Goal: Task Accomplishment & Management: Manage account settings

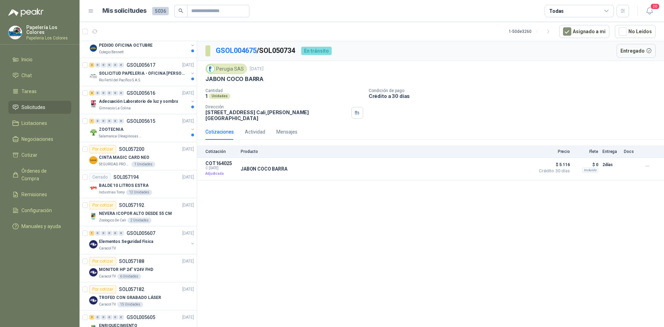
scroll to position [237, 0]
click at [160, 126] on div "ZOOTECNIA" at bounding box center [144, 128] width 90 height 8
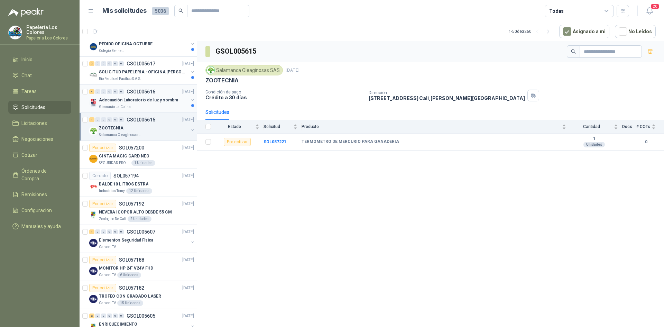
click at [164, 88] on div "4 0 0 0 0 0 GSOL005616 [DATE]" at bounding box center [142, 92] width 106 height 8
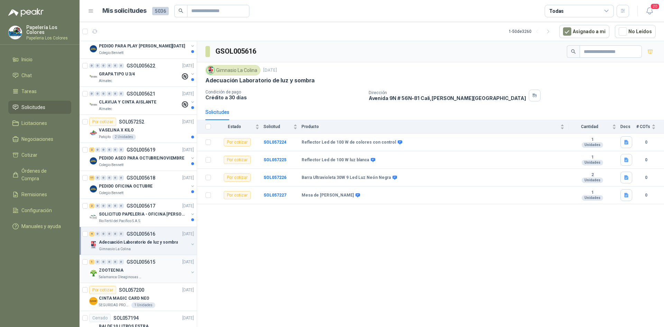
scroll to position [64, 0]
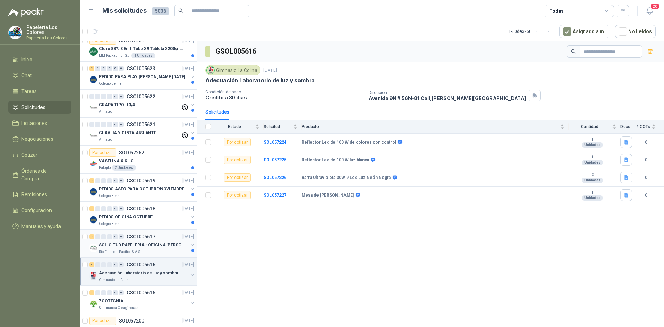
click at [159, 232] on div "2 0 0 0 0 0 GSOL005617 [DATE] SOLICITUD PAPELERIA - OFICINA [PERSON_NAME] Ferti…" at bounding box center [138, 244] width 117 height 28
click at [165, 236] on div "2 0 0 0 0 0 GSOL005617 [DATE]" at bounding box center [142, 236] width 106 height 8
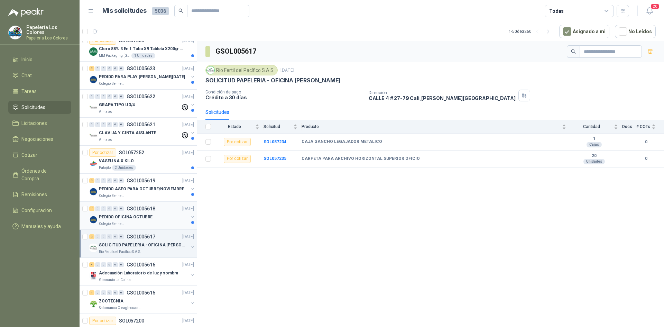
click at [158, 215] on div "PEDIDO OFICINA OCTUBRE" at bounding box center [144, 217] width 90 height 8
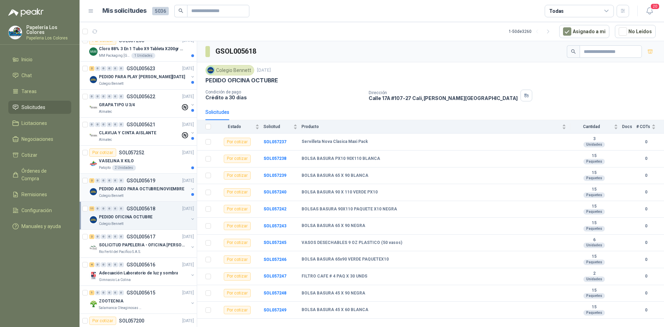
click at [163, 177] on div "2 0 0 0 0 0 GSOL005619 [DATE]" at bounding box center [142, 180] width 106 height 8
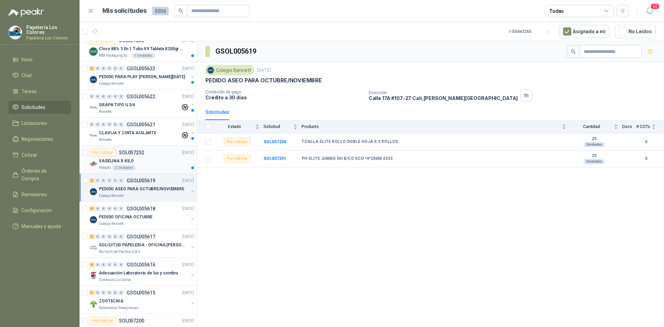
click at [158, 159] on div "VASELINA X KILO" at bounding box center [146, 161] width 95 height 8
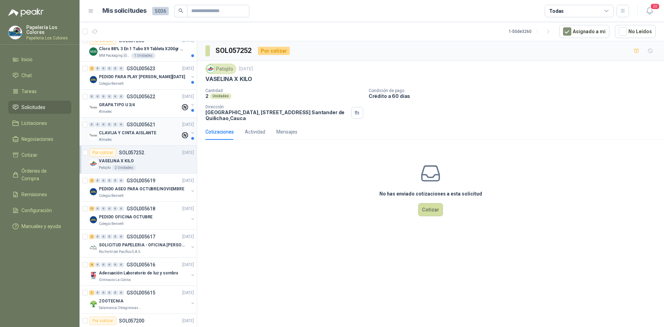
click at [161, 132] on div "CLAVIJA Y CINTA AISLANTE" at bounding box center [140, 133] width 82 height 8
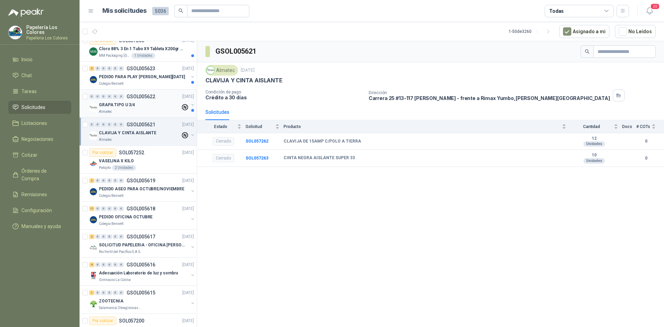
click at [160, 101] on div "GRAPA TIPO U 3/4" at bounding box center [140, 105] width 82 height 8
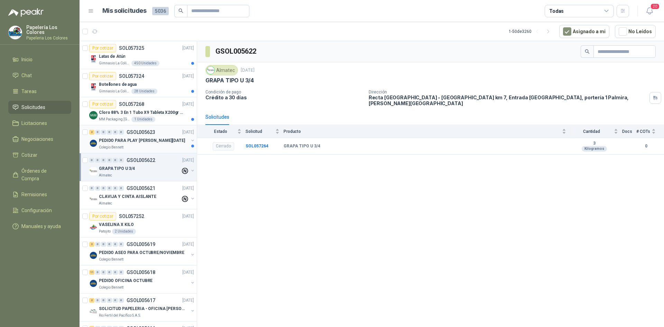
click at [166, 138] on div "PEDIDO PARA PLAY [PERSON_NAME][DATE]" at bounding box center [144, 140] width 90 height 8
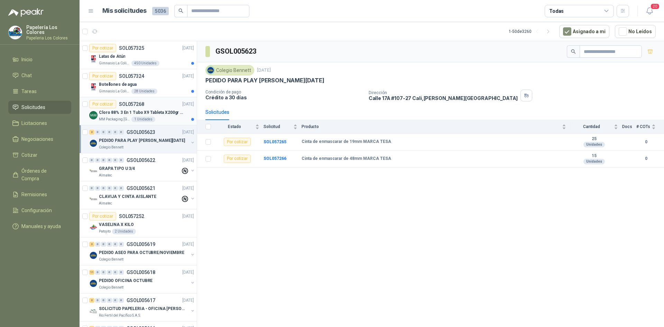
click at [162, 99] on article "Por cotizar SOL057268 [DATE] Cloro 88% 3 En 1 Tubo X9 Tableta X200gr Oxycl MM P…" at bounding box center [138, 111] width 117 height 28
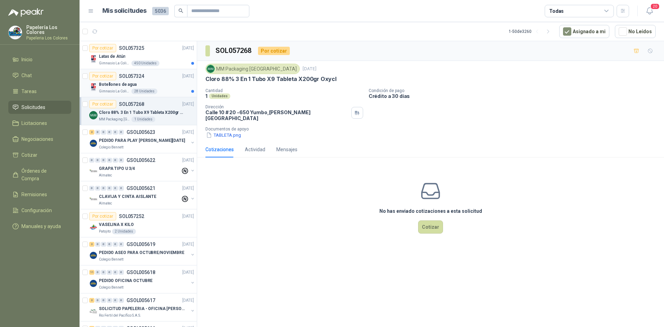
click at [163, 85] on div "Botellones de agua" at bounding box center [146, 84] width 95 height 8
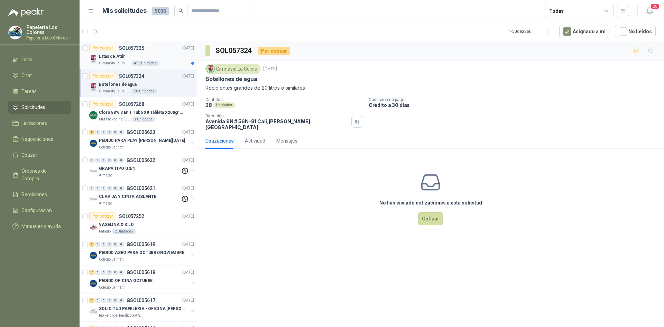
click at [165, 53] on div "Latas de Atún" at bounding box center [146, 56] width 95 height 8
